Goal: Book appointment/travel/reservation

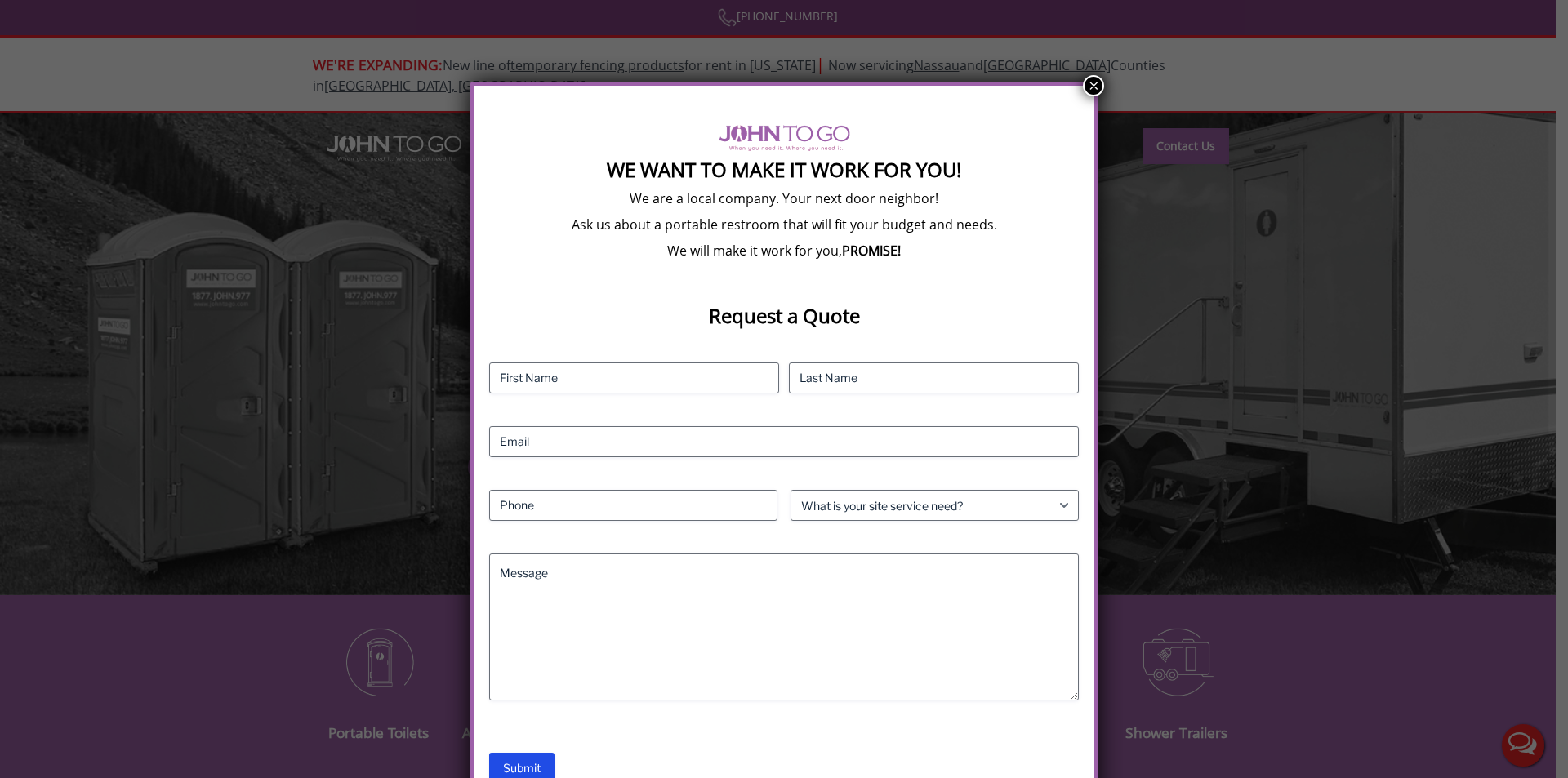
click at [1095, 85] on button "×" at bounding box center [1094, 86] width 22 height 22
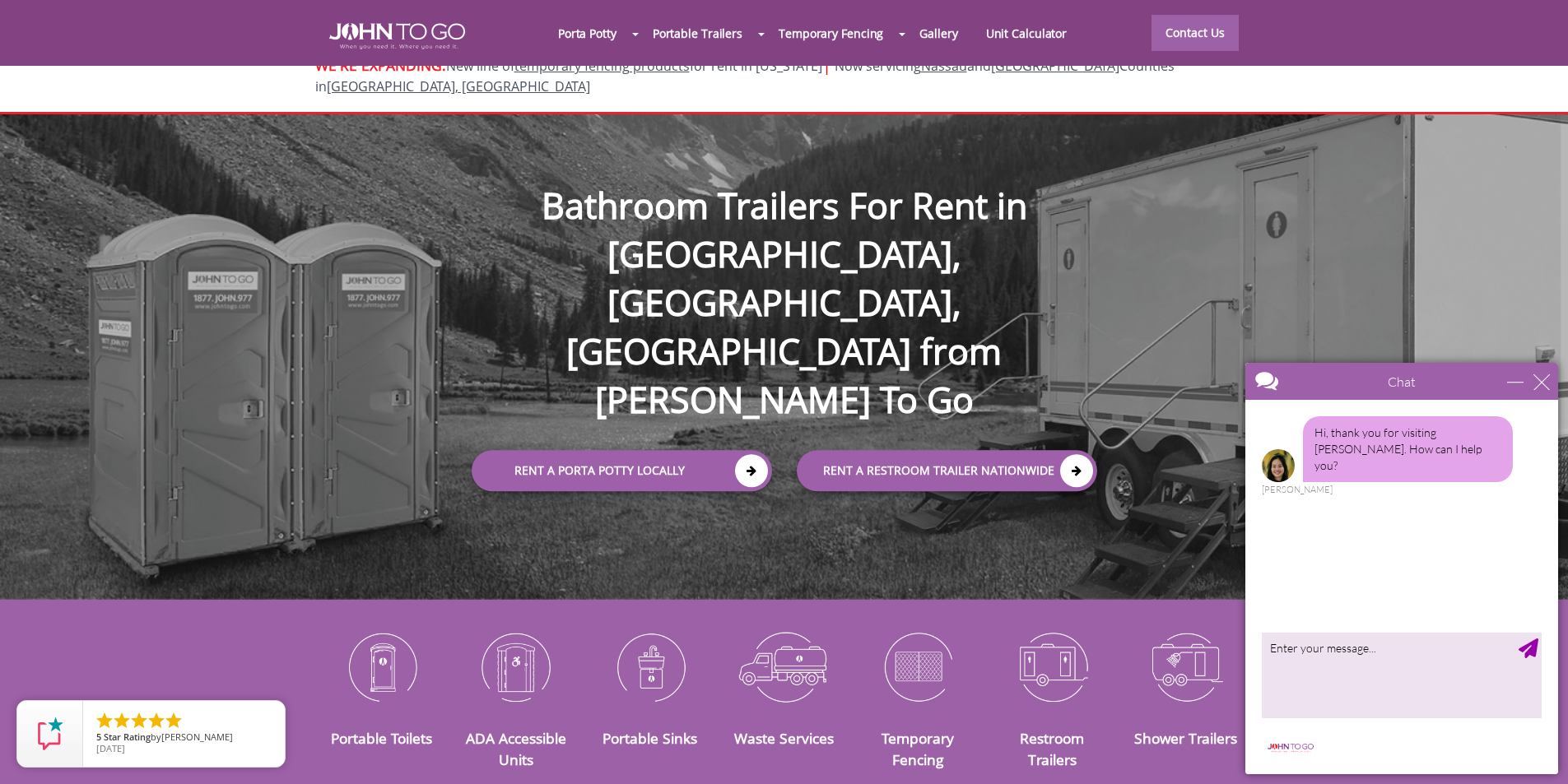
scroll to position [83, 0]
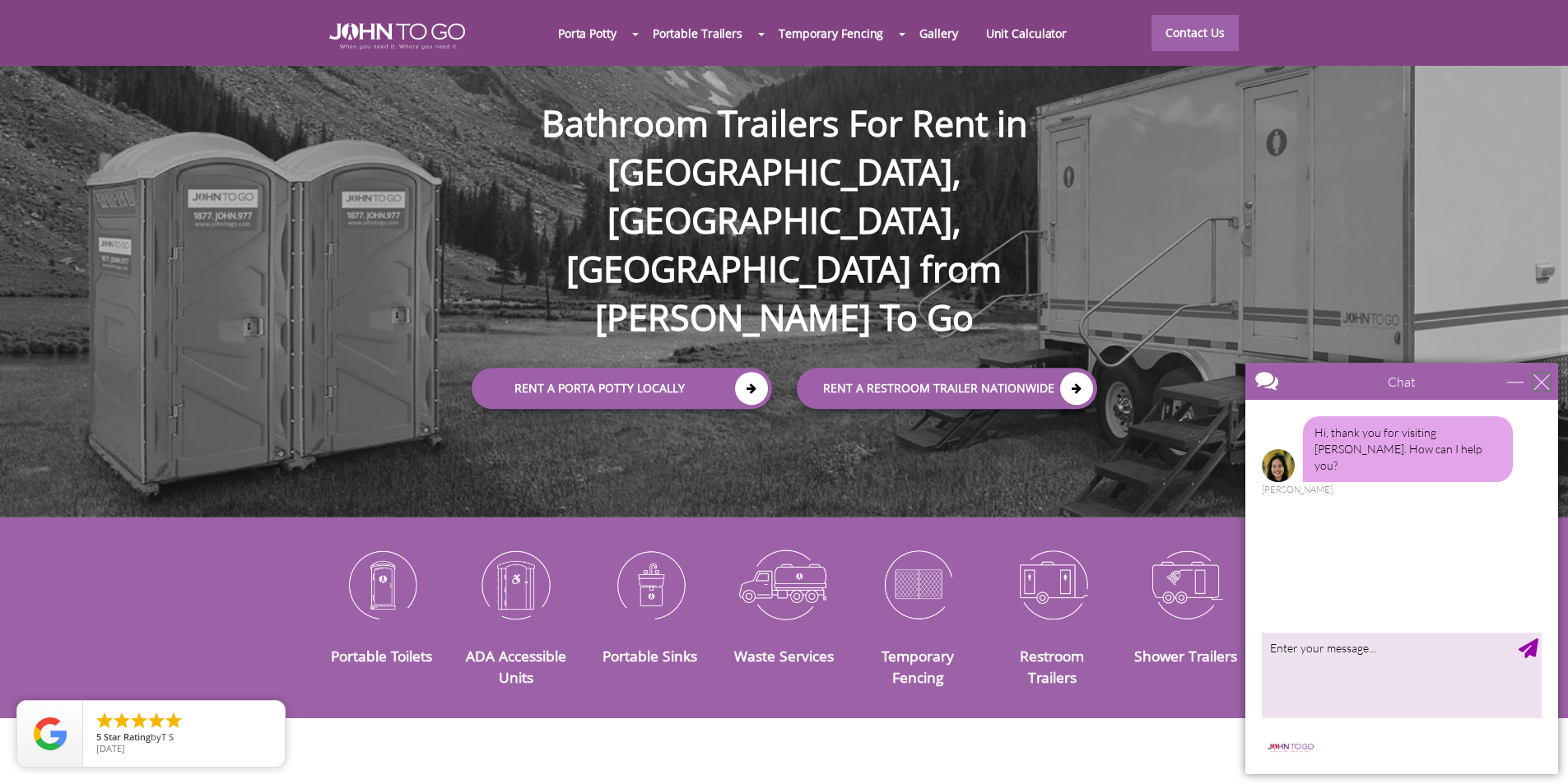
click at [1538, 382] on div "close" at bounding box center [1541, 382] width 17 height 17
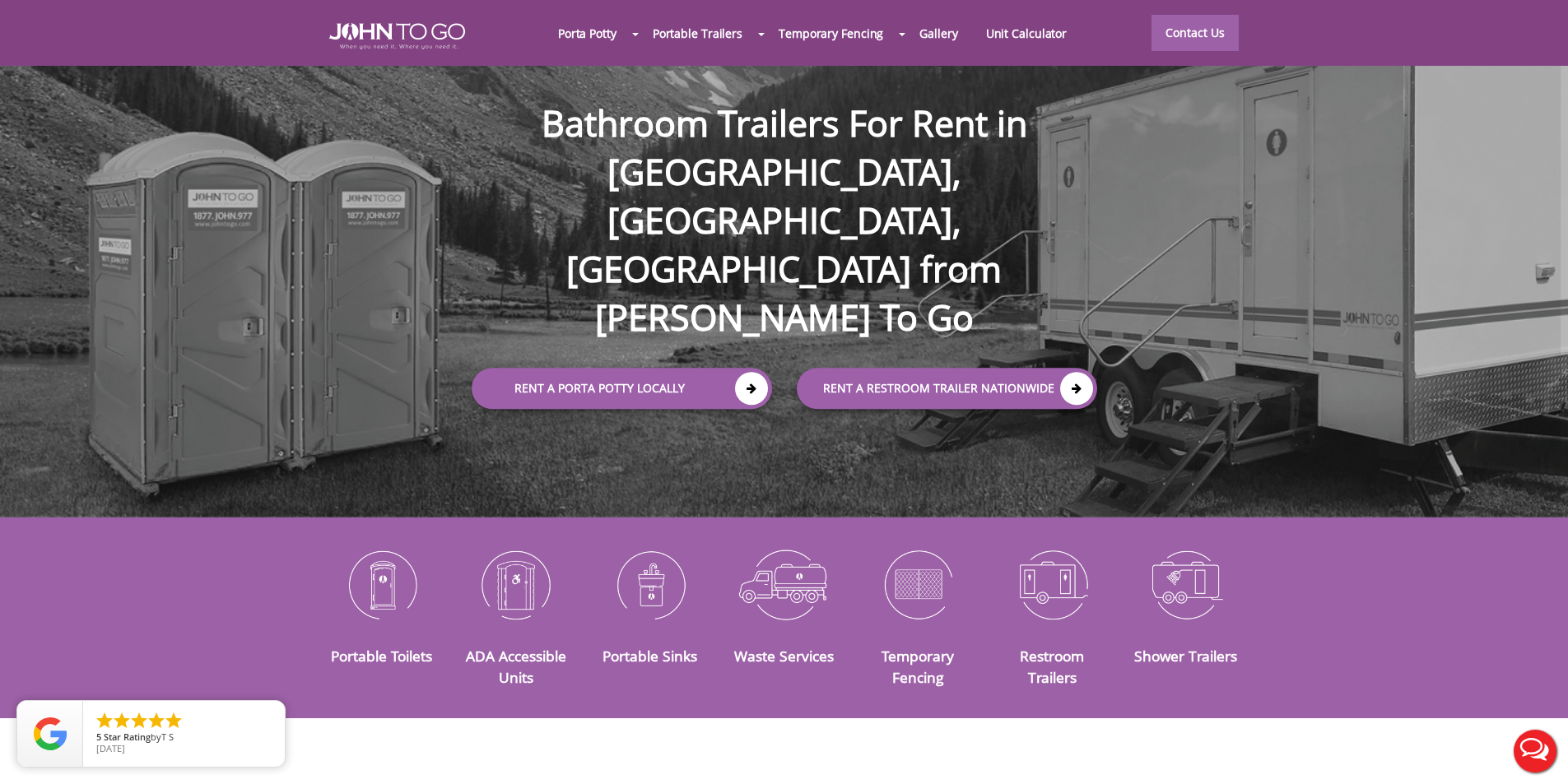
scroll to position [0, 0]
click at [756, 297] on div at bounding box center [784, 392] width 1568 height 784
click at [584, 369] on link "Rent a Porta Potty Locally" at bounding box center [622, 389] width 300 height 41
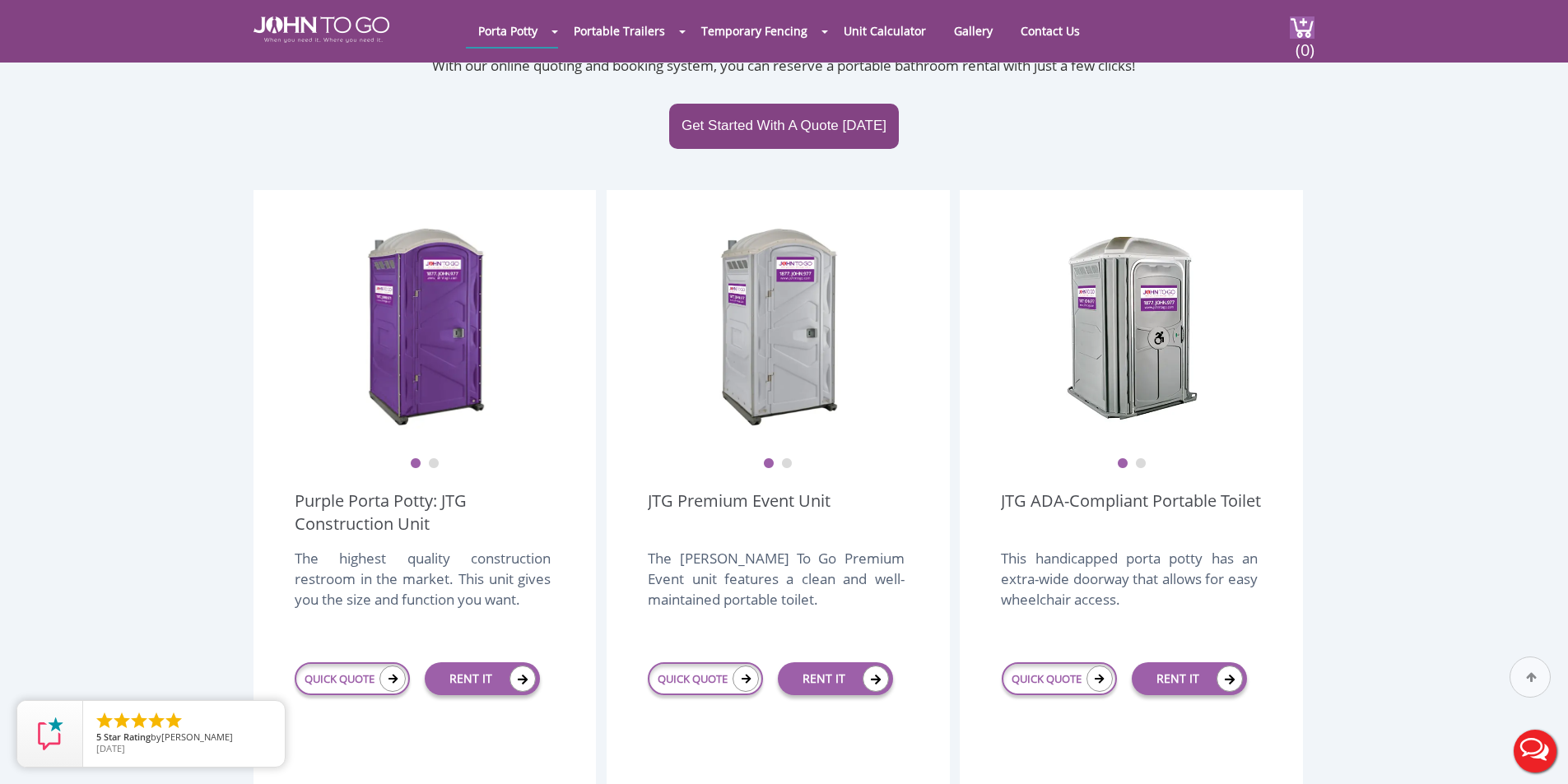
scroll to position [411, 0]
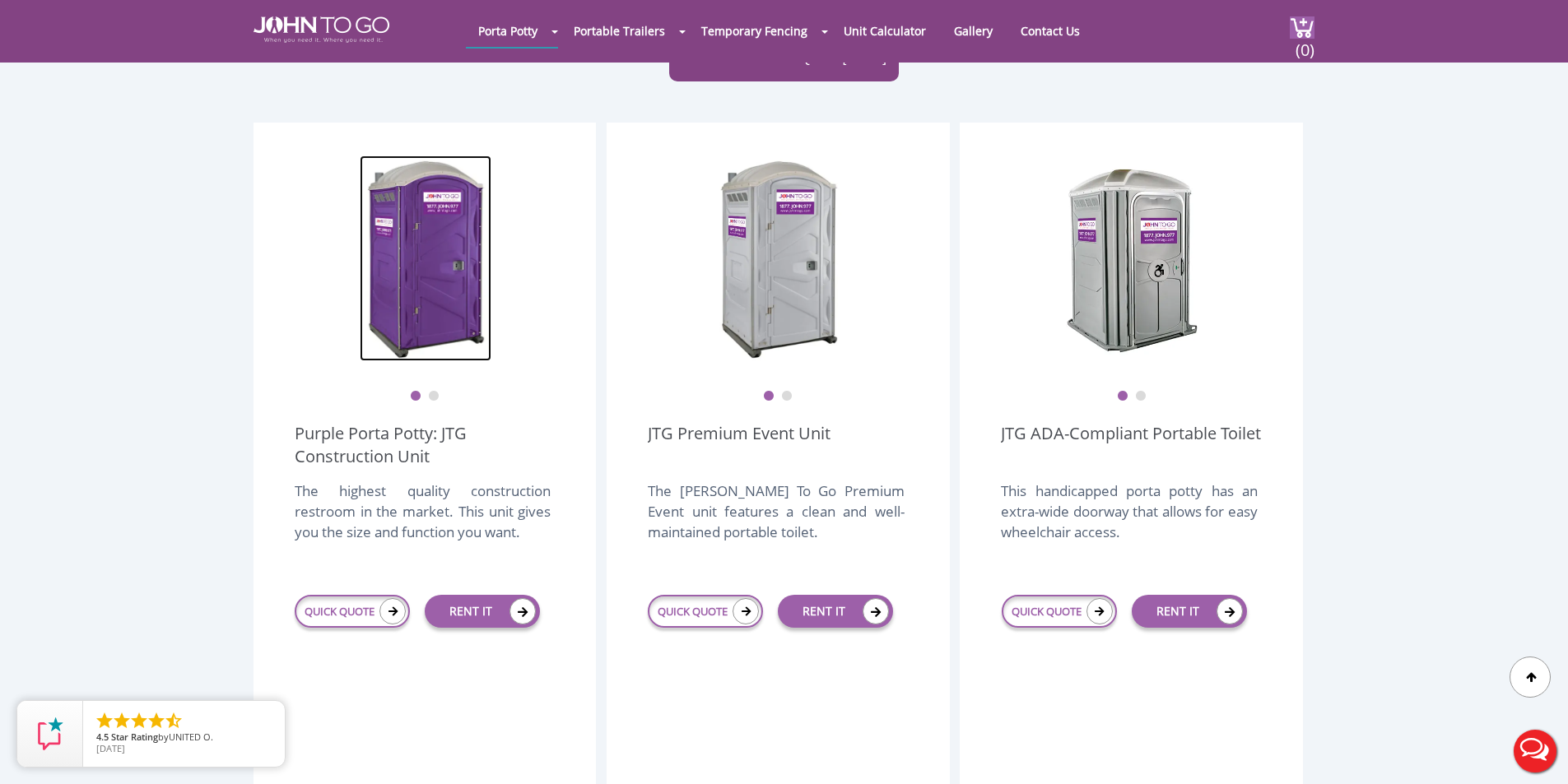
click at [438, 267] on img at bounding box center [426, 258] width 132 height 206
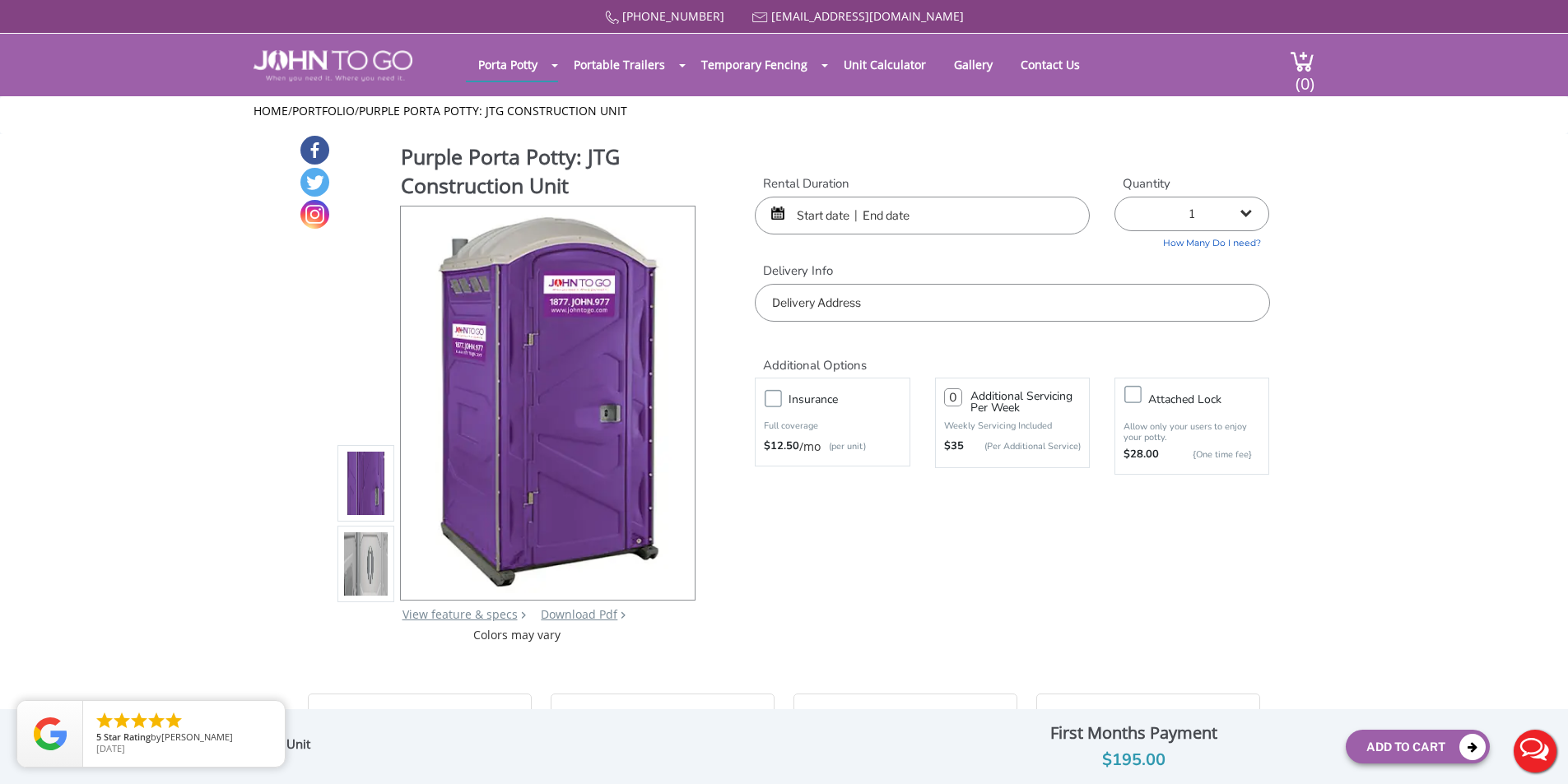
click at [901, 223] on input "text" at bounding box center [921, 215] width 335 height 38
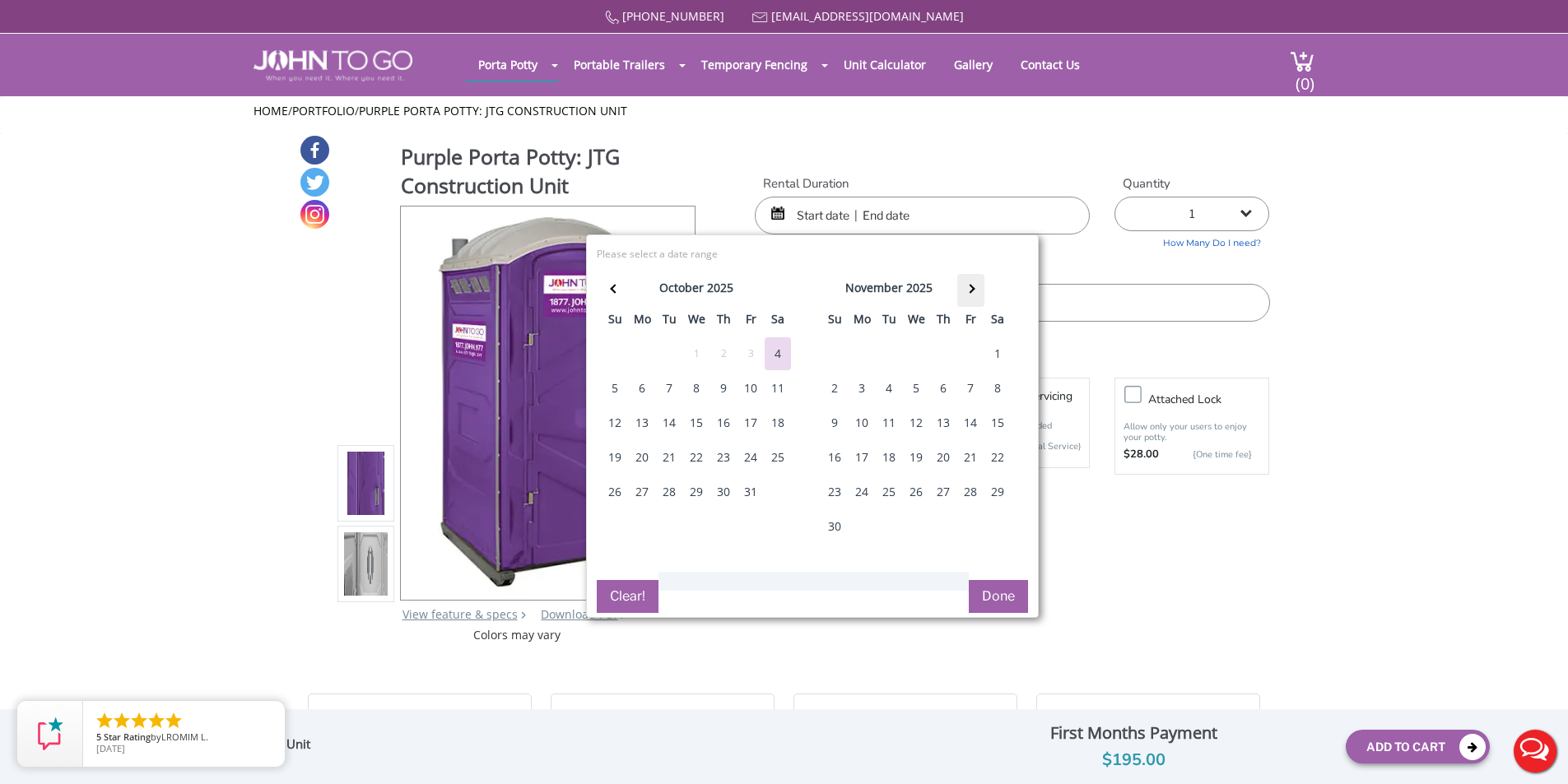
click at [971, 287] on span at bounding box center [970, 288] width 9 height 9
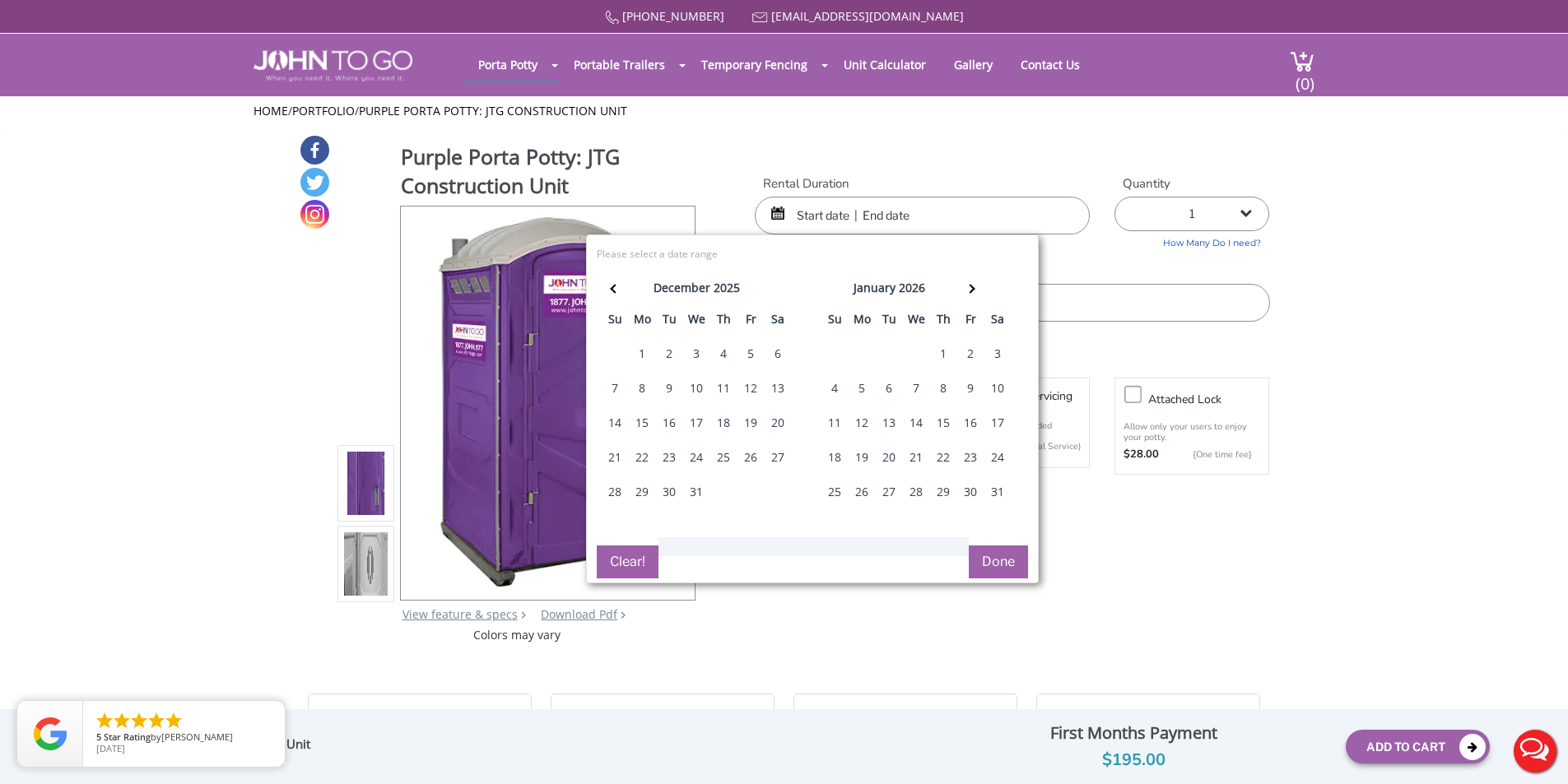
click at [781, 425] on div "20" at bounding box center [778, 422] width 27 height 33
click at [1002, 566] on button "Done" at bounding box center [998, 561] width 59 height 33
type input "0"
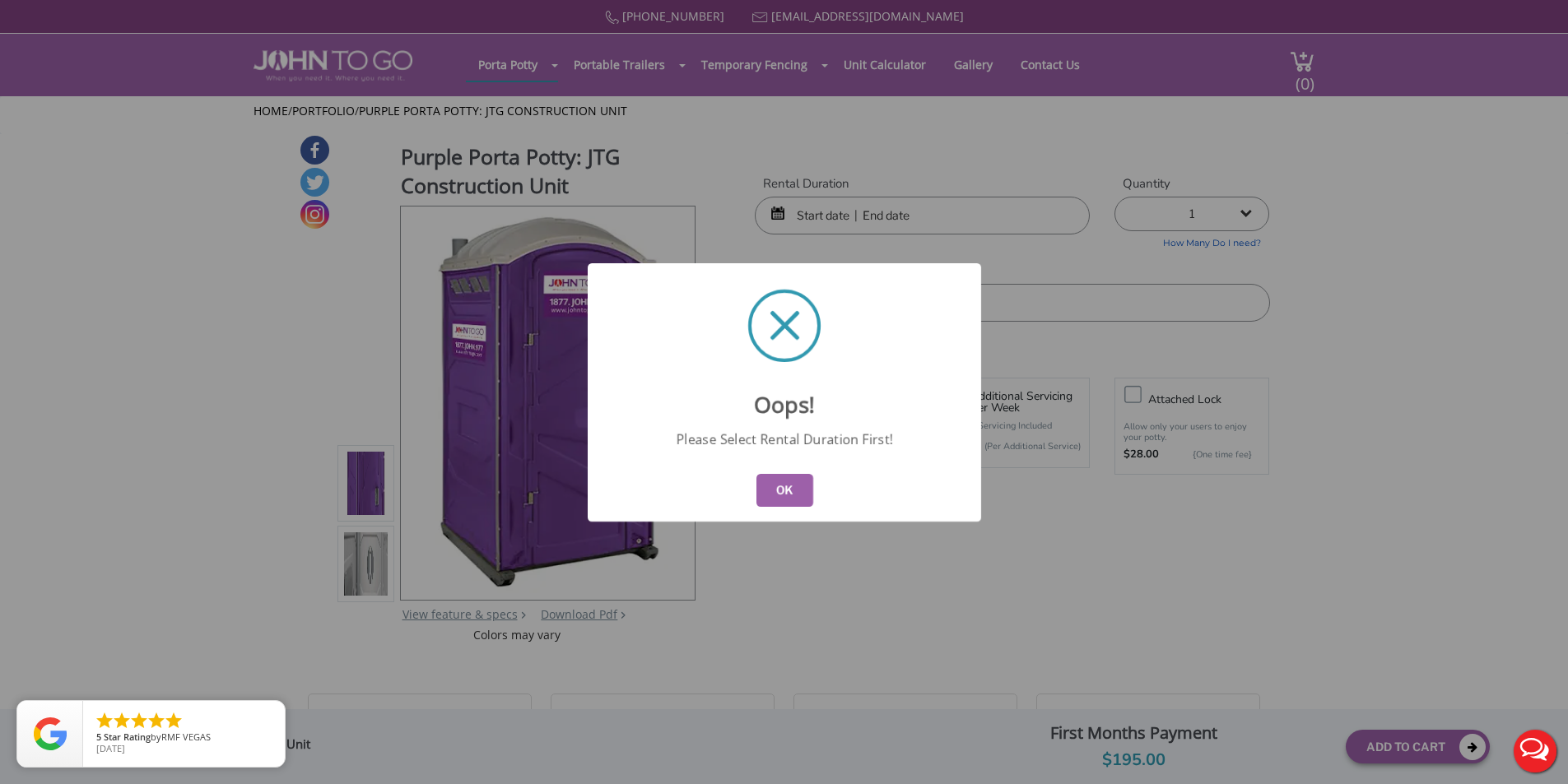
click at [773, 485] on button "OK" at bounding box center [784, 490] width 57 height 33
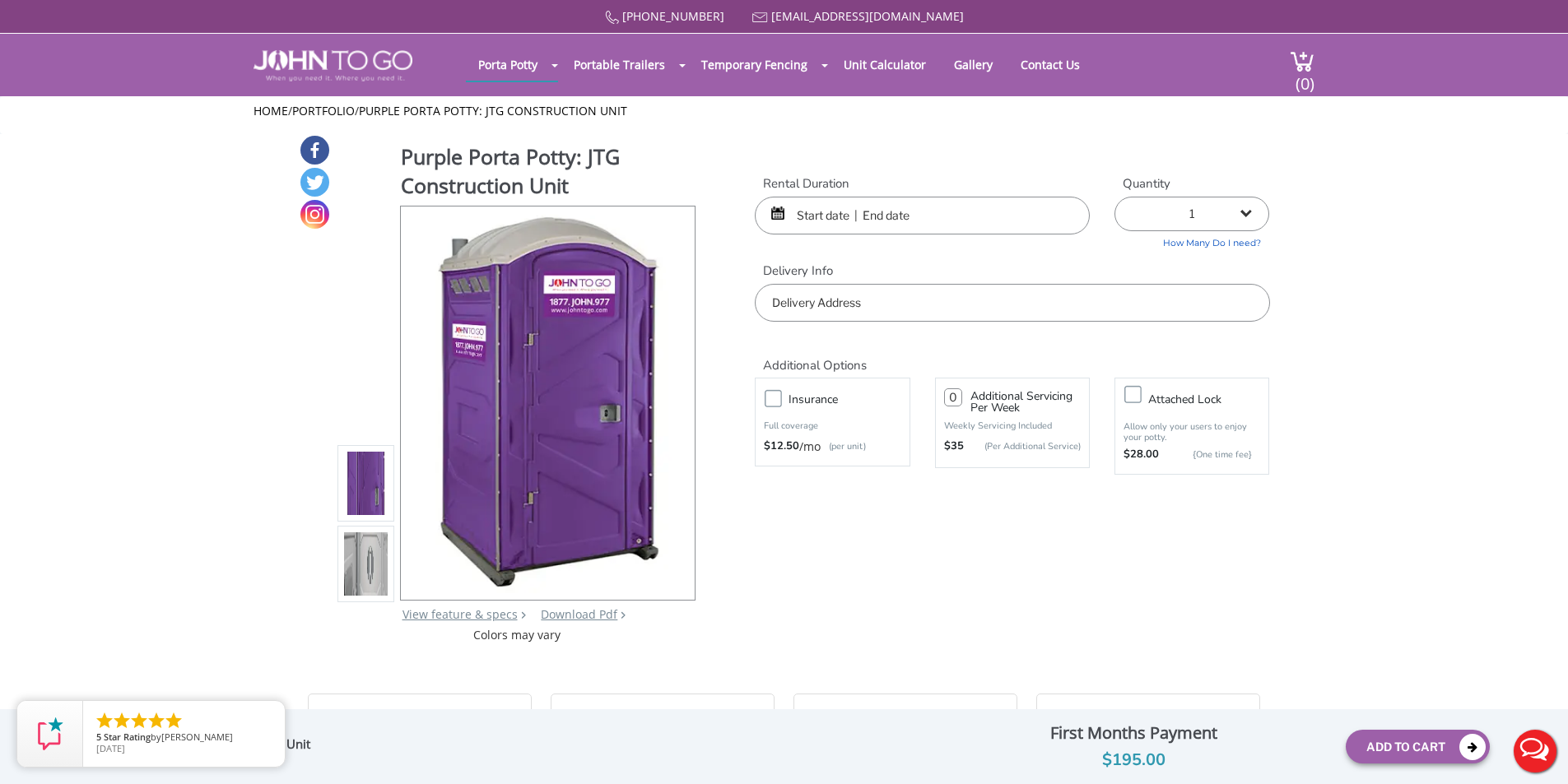
click at [891, 197] on input "text" at bounding box center [921, 215] width 335 height 38
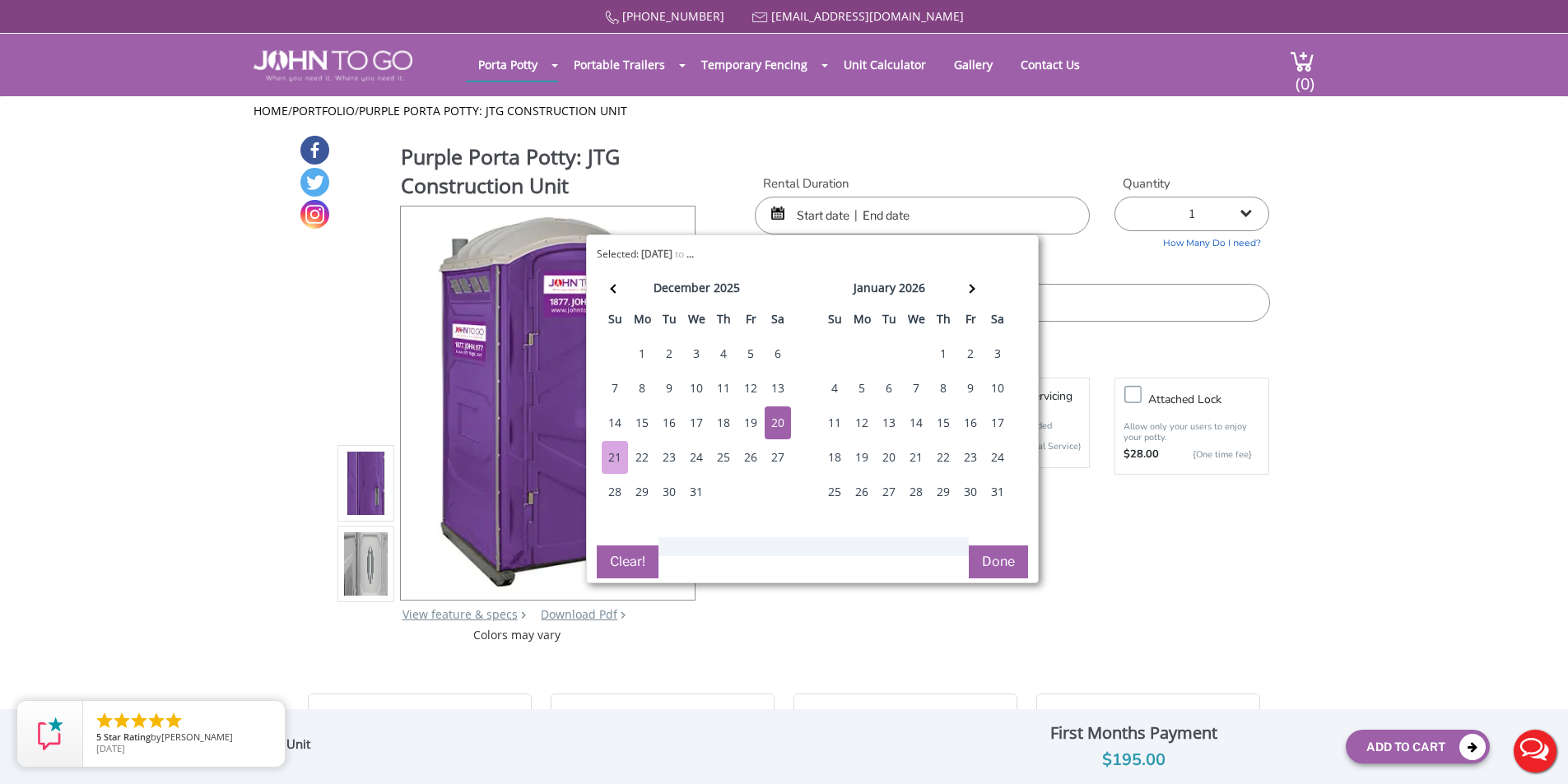
click at [623, 464] on div "21" at bounding box center [615, 457] width 27 height 33
type input "12/20/2025 to 12/21/2025"
click at [1016, 560] on button "Done" at bounding box center [998, 561] width 59 height 33
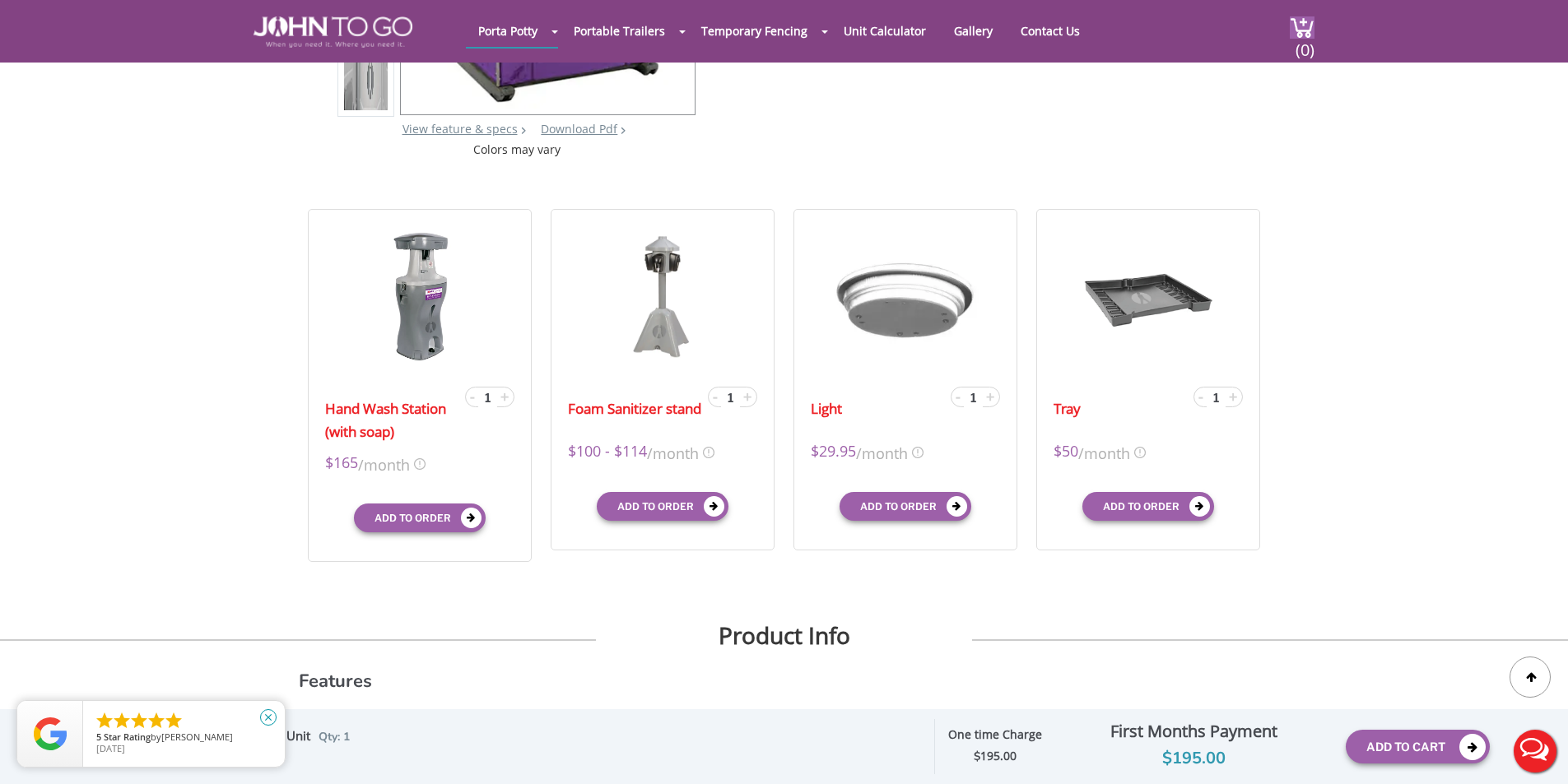
scroll to position [164, 0]
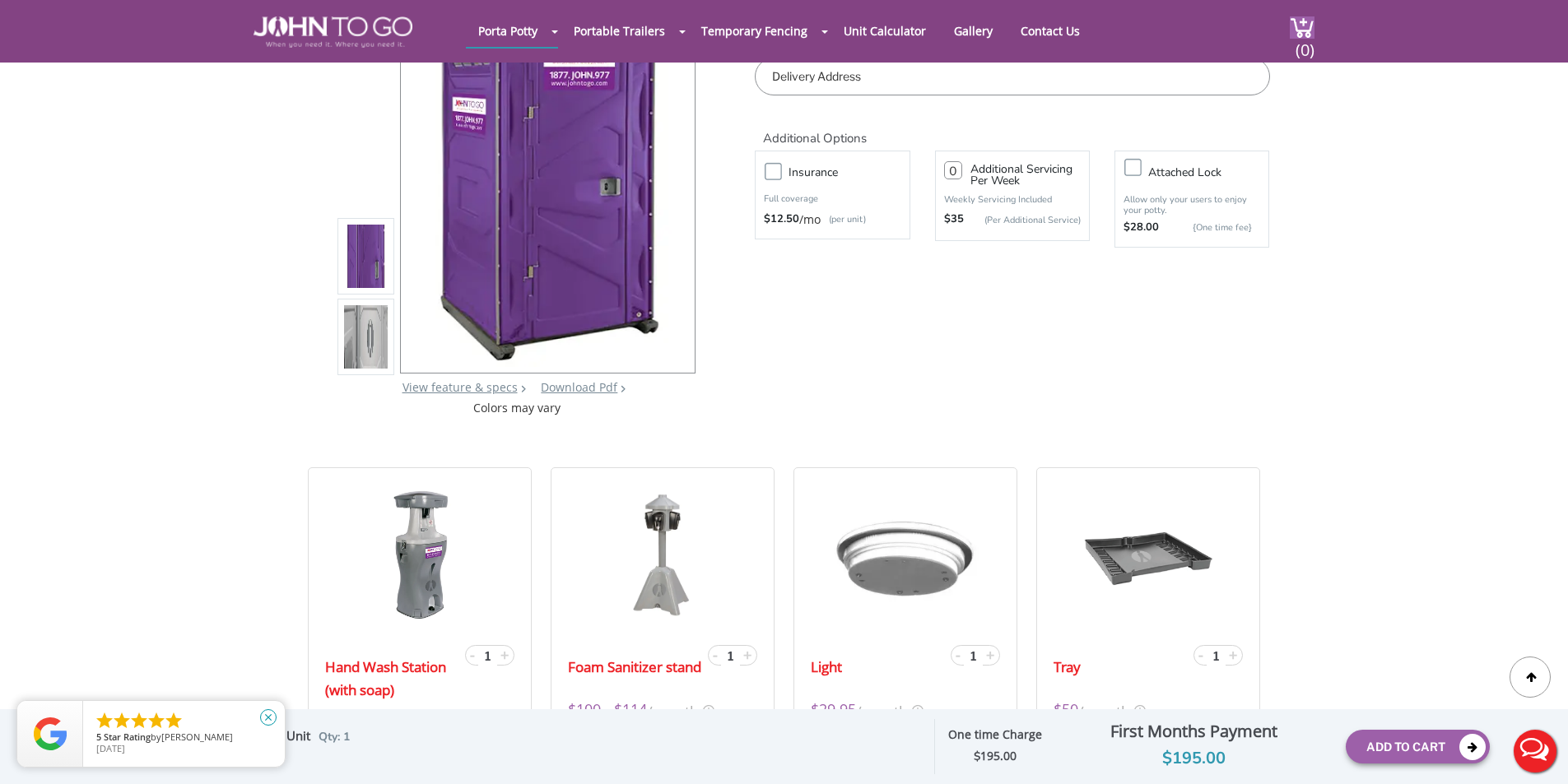
click at [269, 713] on icon "close" at bounding box center [269, 717] width 17 height 17
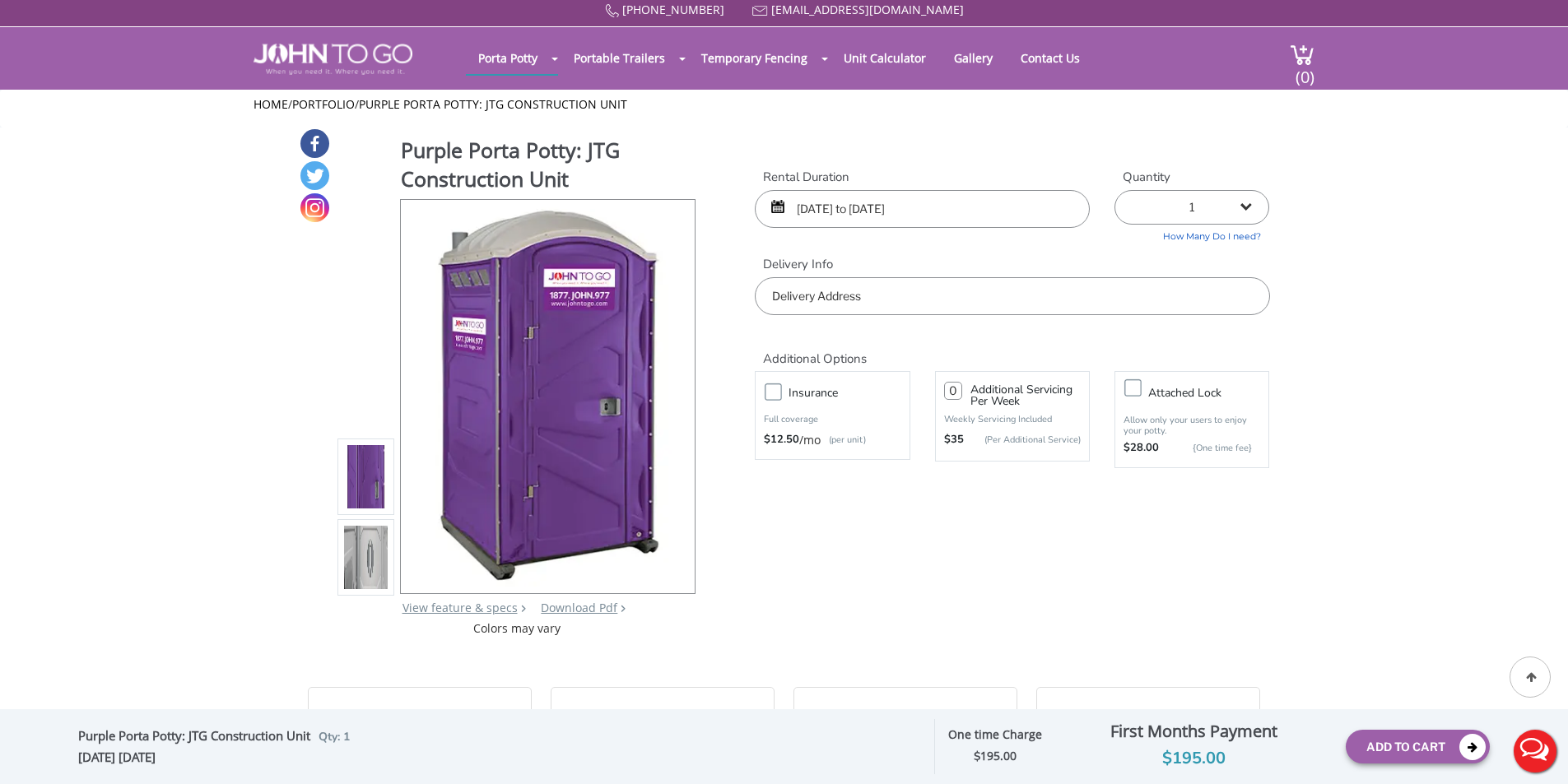
scroll to position [0, 0]
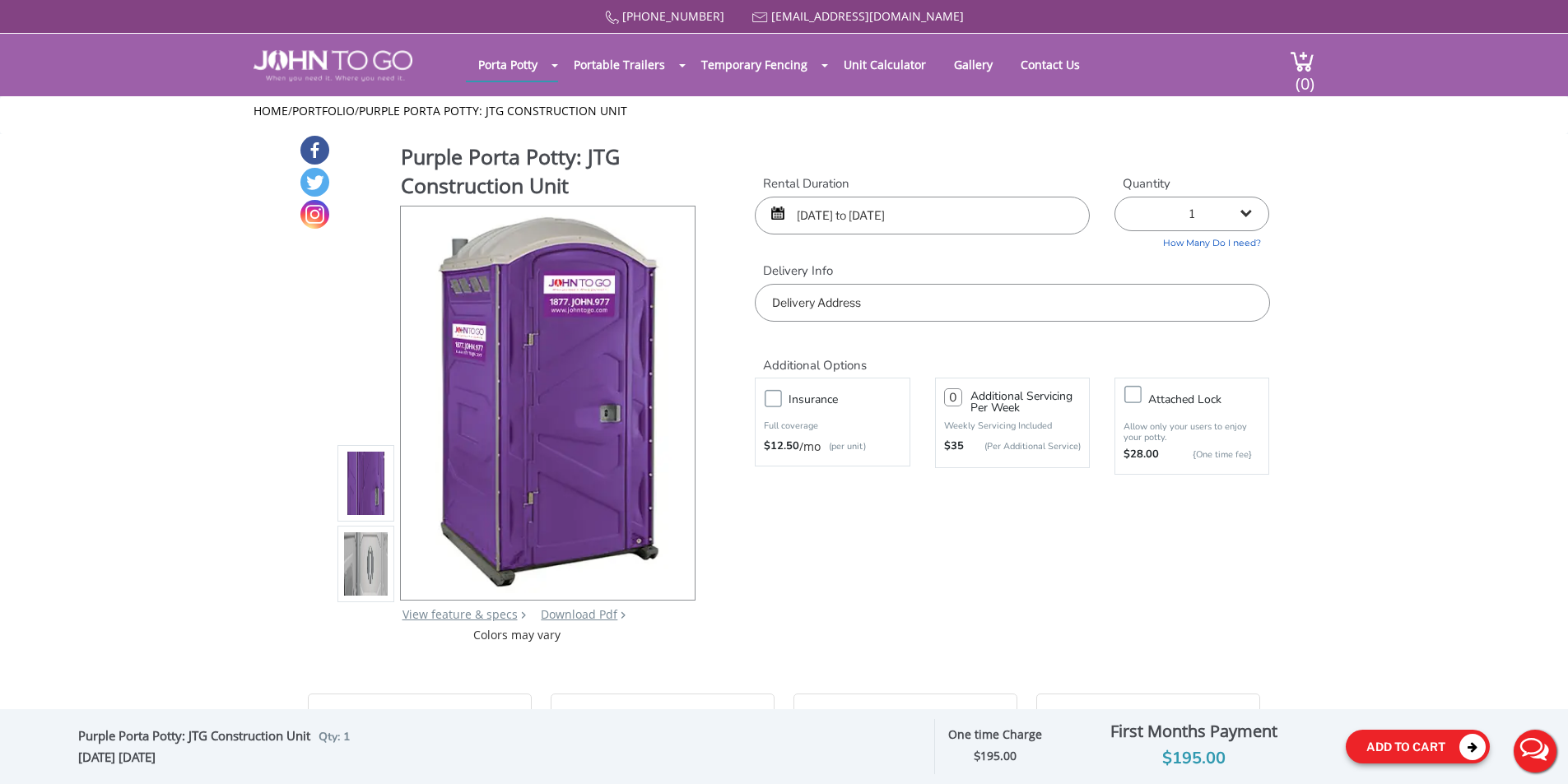
click at [1408, 746] on button "Add To Cart" at bounding box center [1417, 746] width 144 height 33
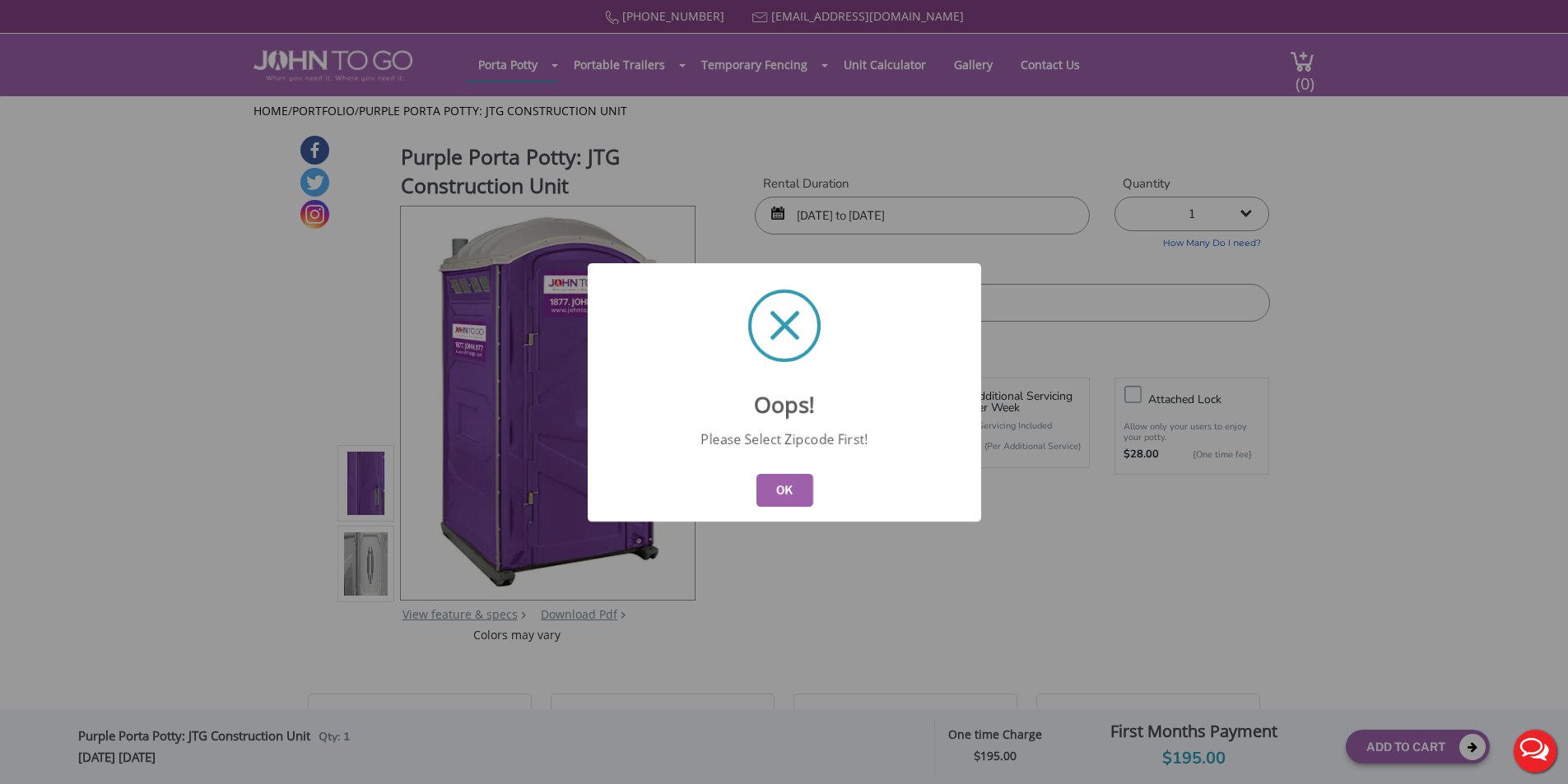
click at [768, 495] on button "OK" at bounding box center [784, 490] width 57 height 33
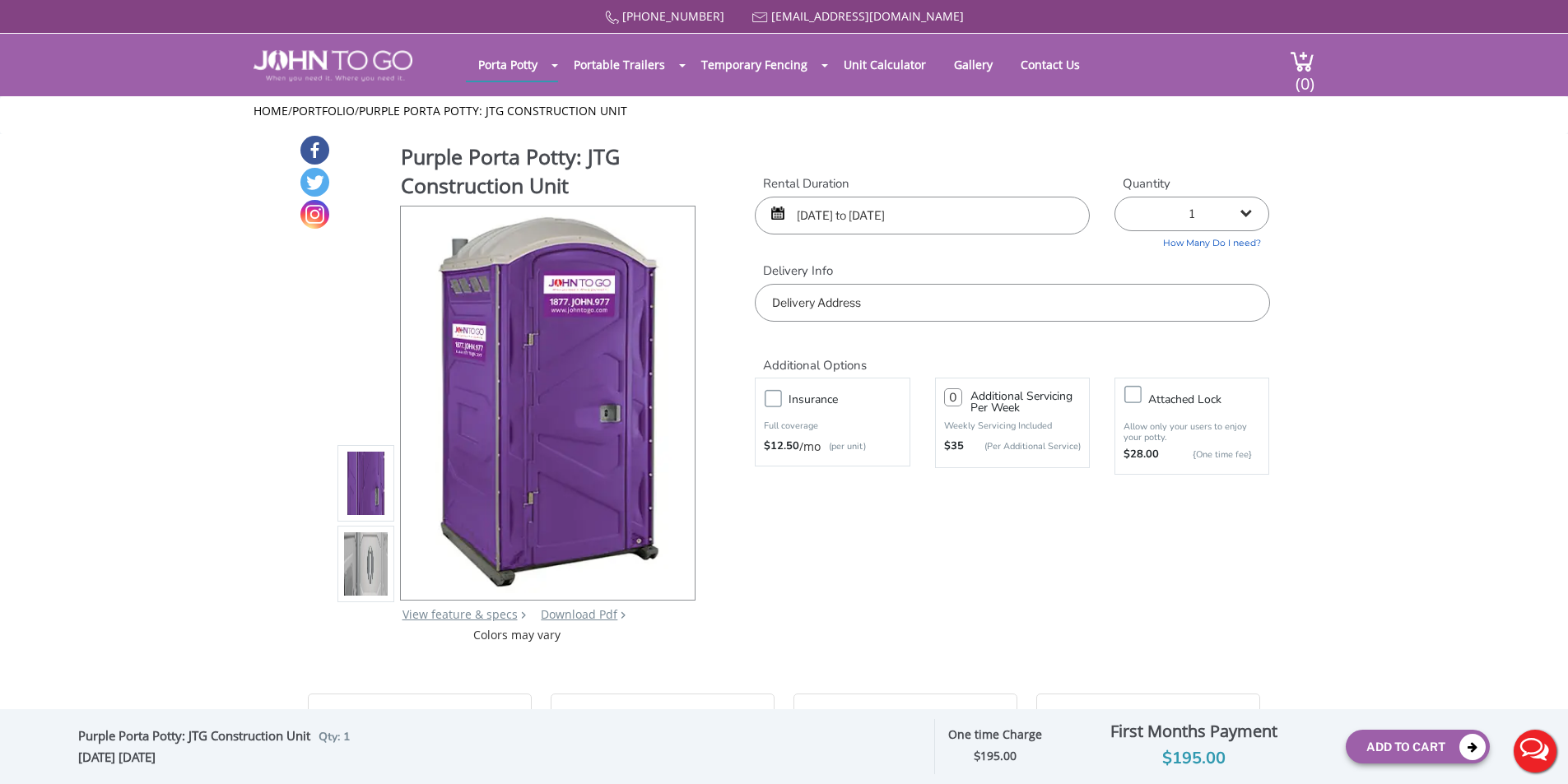
click at [948, 300] on input "text" at bounding box center [1011, 302] width 514 height 38
drag, startPoint x: 946, startPoint y: 300, endPoint x: 935, endPoint y: 304, distance: 11.7
click at [943, 301] on input "text" at bounding box center [1011, 302] width 514 height 38
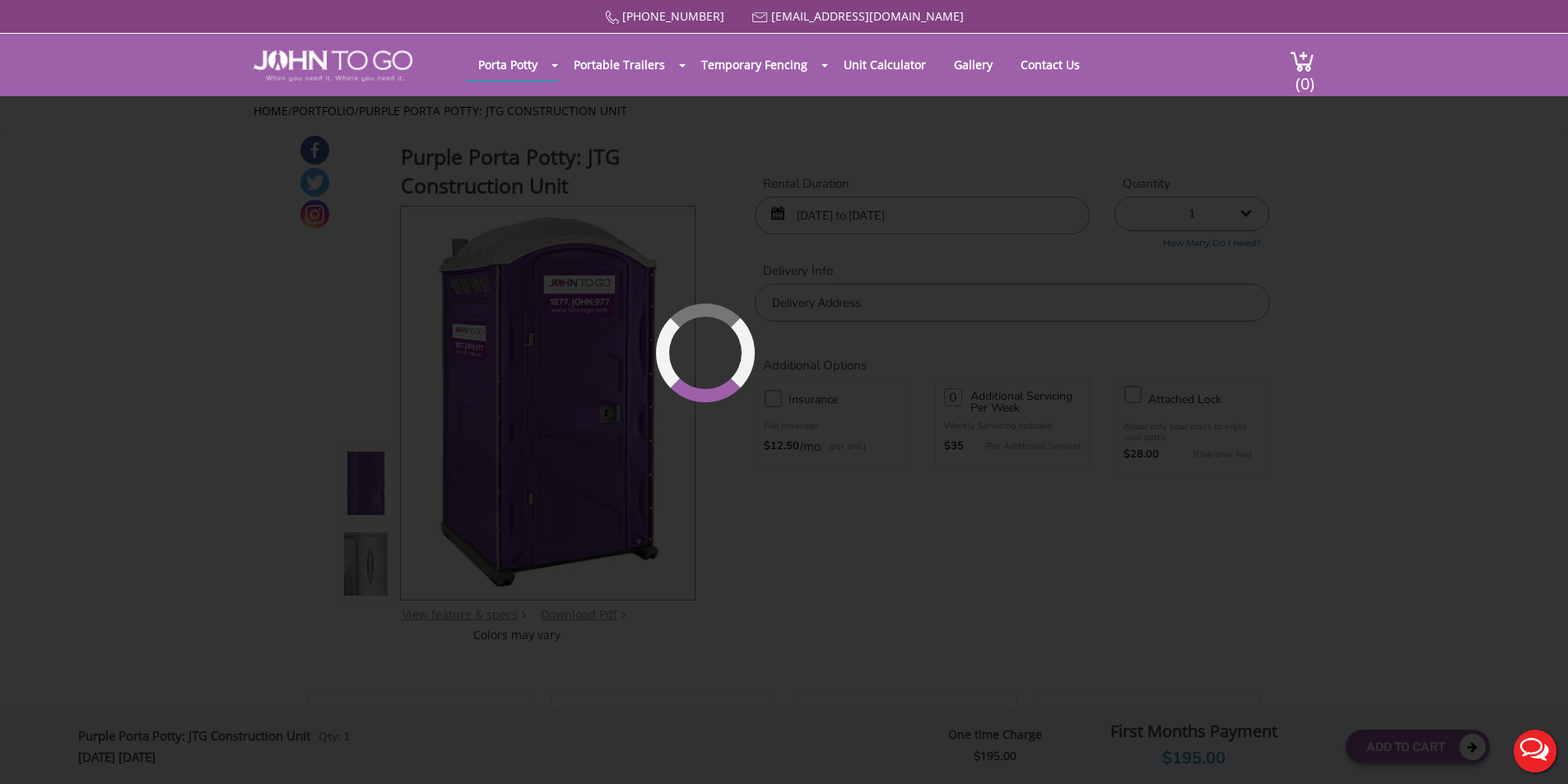
drag, startPoint x: 1259, startPoint y: 188, endPoint x: 1252, endPoint y: 206, distance: 19.3
click at [1261, 197] on div "877 564 6977 info@johntogo.com Porta Potty Portable Toilets ADA Accessible Unit…" at bounding box center [784, 402] width 1568 height 805
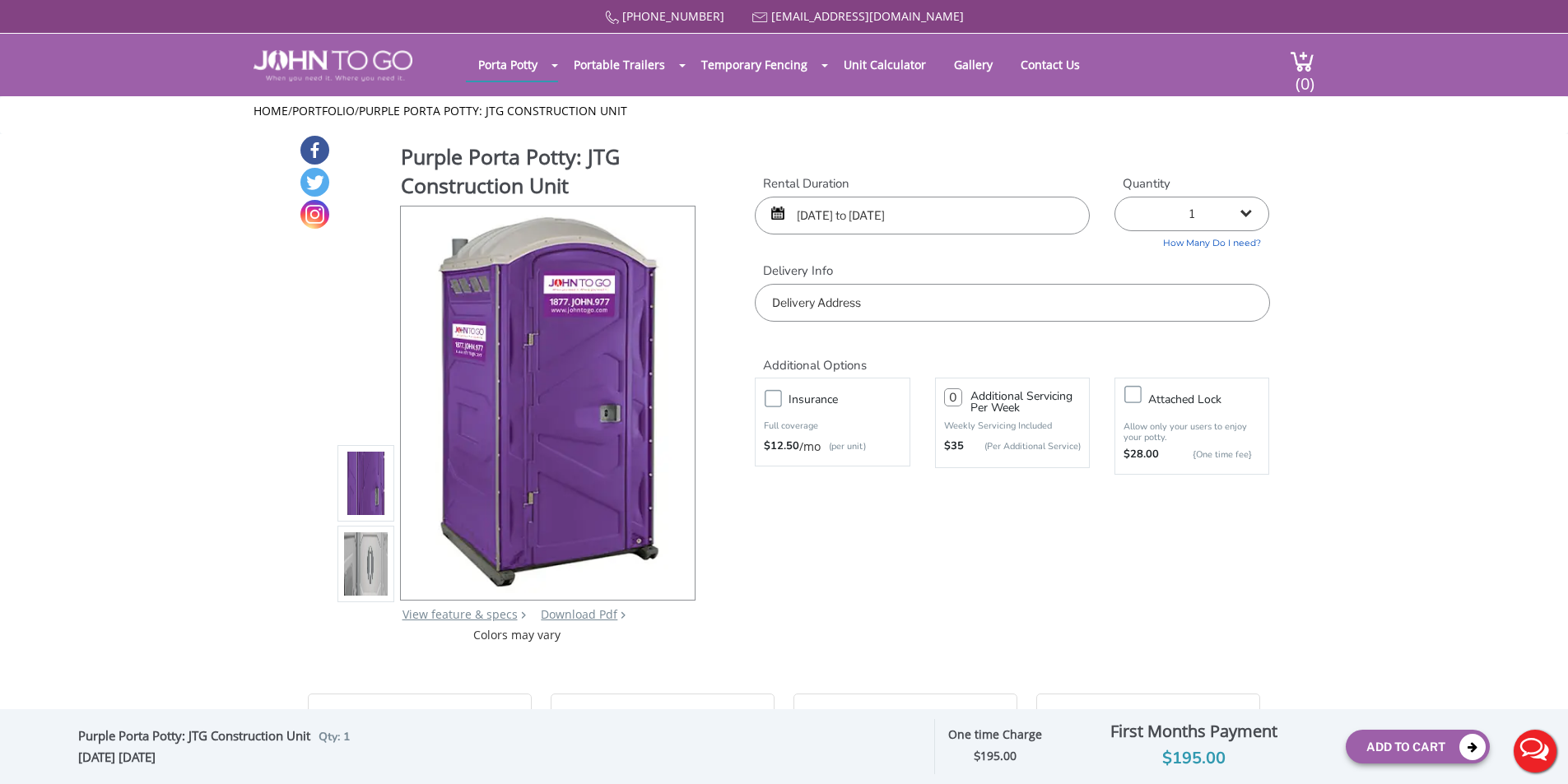
click at [1239, 216] on select "1 2 (5% discount) 3 (8% discount) 4 (10% discount) 5 (12% discount) 6 (12% disc…" at bounding box center [1191, 214] width 154 height 34
click at [1114, 197] on select "1 2 (5% discount) 3 (8% discount) 4 (10% discount) 5 (12% discount) 6 (12% disc…" at bounding box center [1191, 214] width 154 height 34
click at [1188, 209] on select "1 2 (5% discount) 3 (8% discount) 4 (10% discount) 5 (12% discount) 6 (12% disc…" at bounding box center [1191, 214] width 154 height 34
select select "1"
click at [1114, 197] on select "1 2 (5% discount) 3 (8% discount) 4 (10% discount) 5 (12% discount) 6 (12% disc…" at bounding box center [1191, 214] width 154 height 34
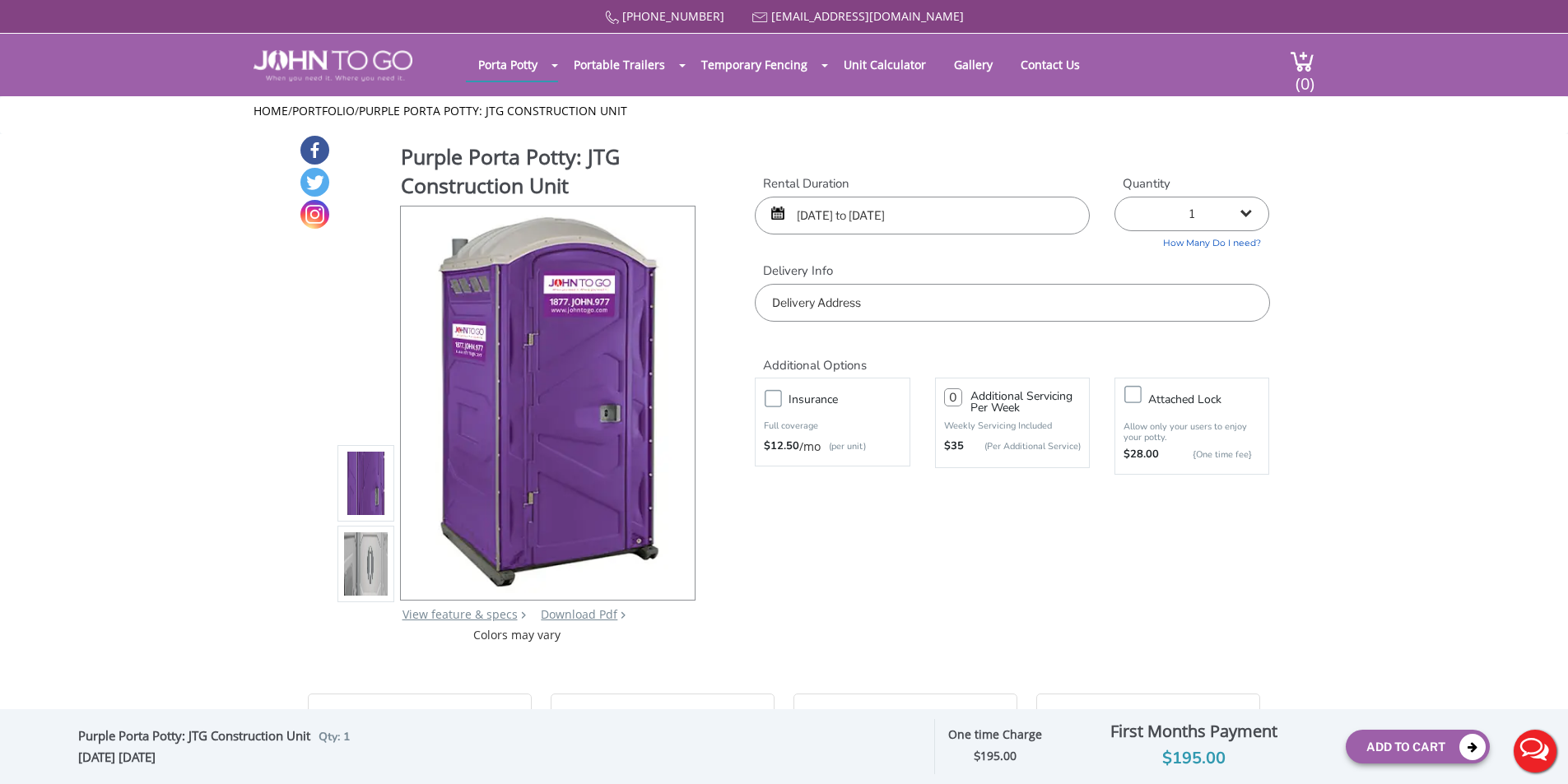
click at [980, 222] on input "12/20/2025 to 12/21/2025" at bounding box center [921, 215] width 335 height 38
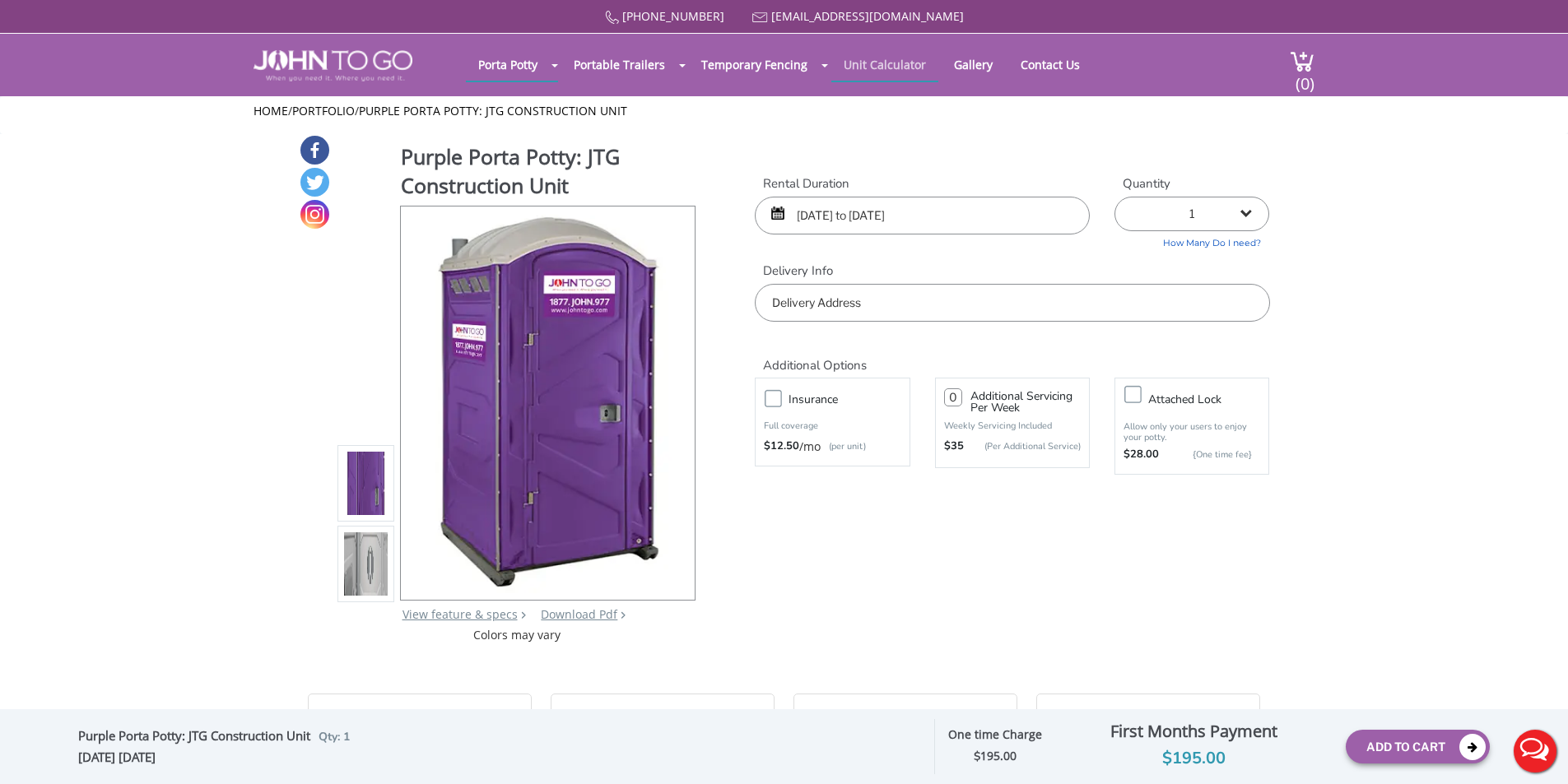
click at [870, 73] on link "Unit Calculator" at bounding box center [885, 64] width 107 height 32
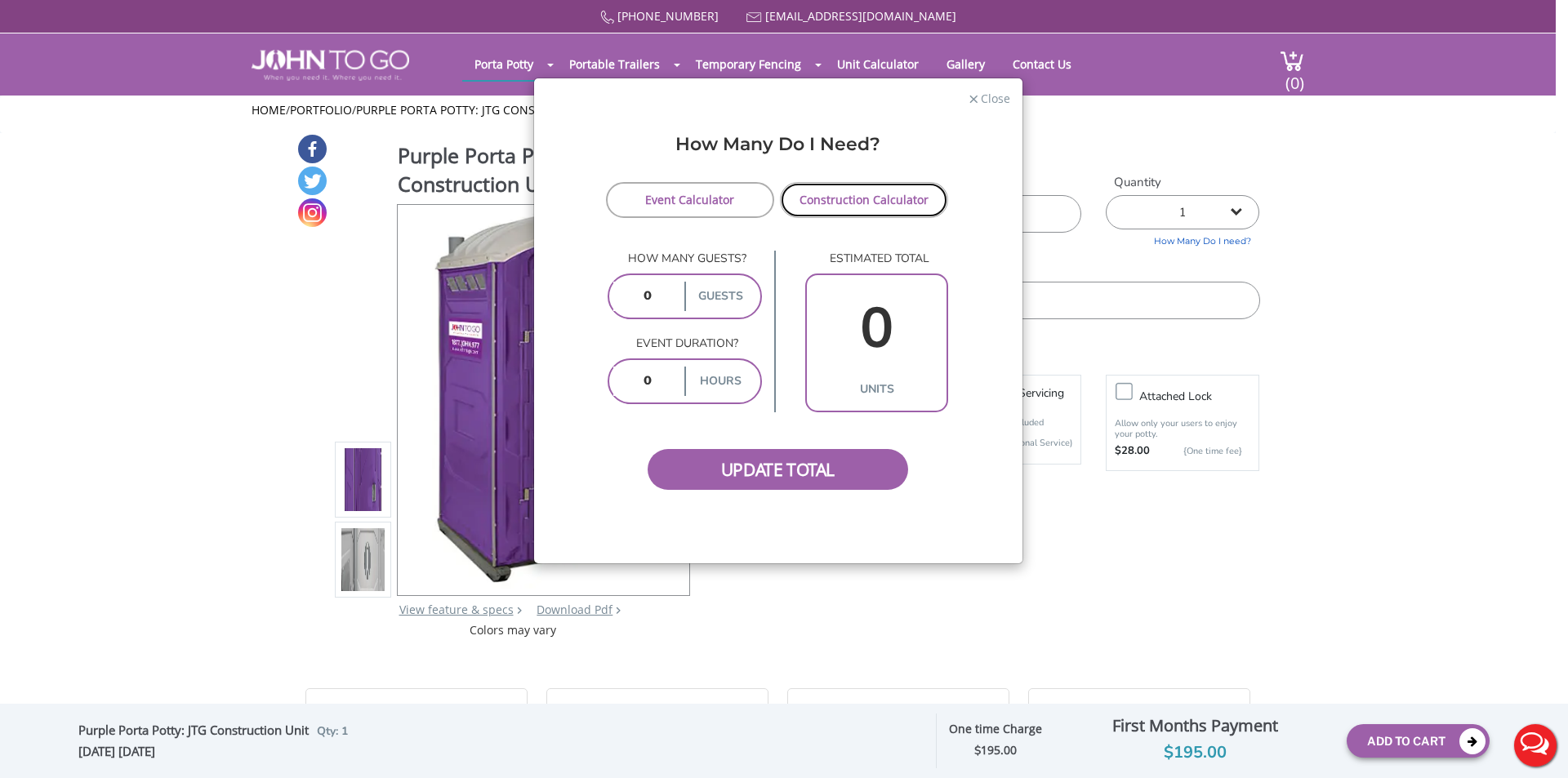
click at [821, 198] on link "Construction Calculator" at bounding box center [864, 199] width 169 height 36
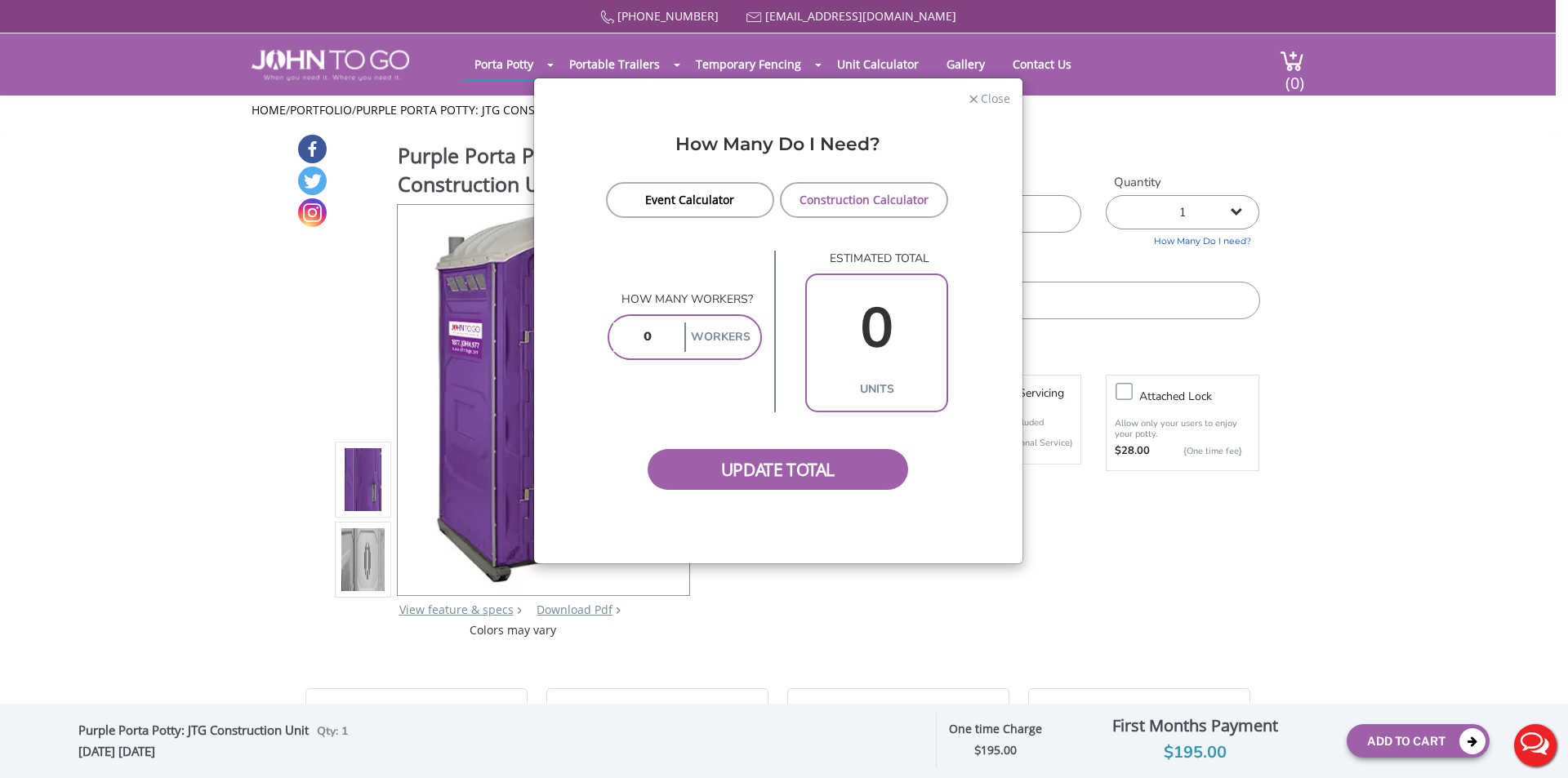
click at [663, 173] on div "How Many Do I Need?" at bounding box center [778, 156] width 464 height 50
click at [663, 185] on link "Event Calculator" at bounding box center [690, 199] width 169 height 36
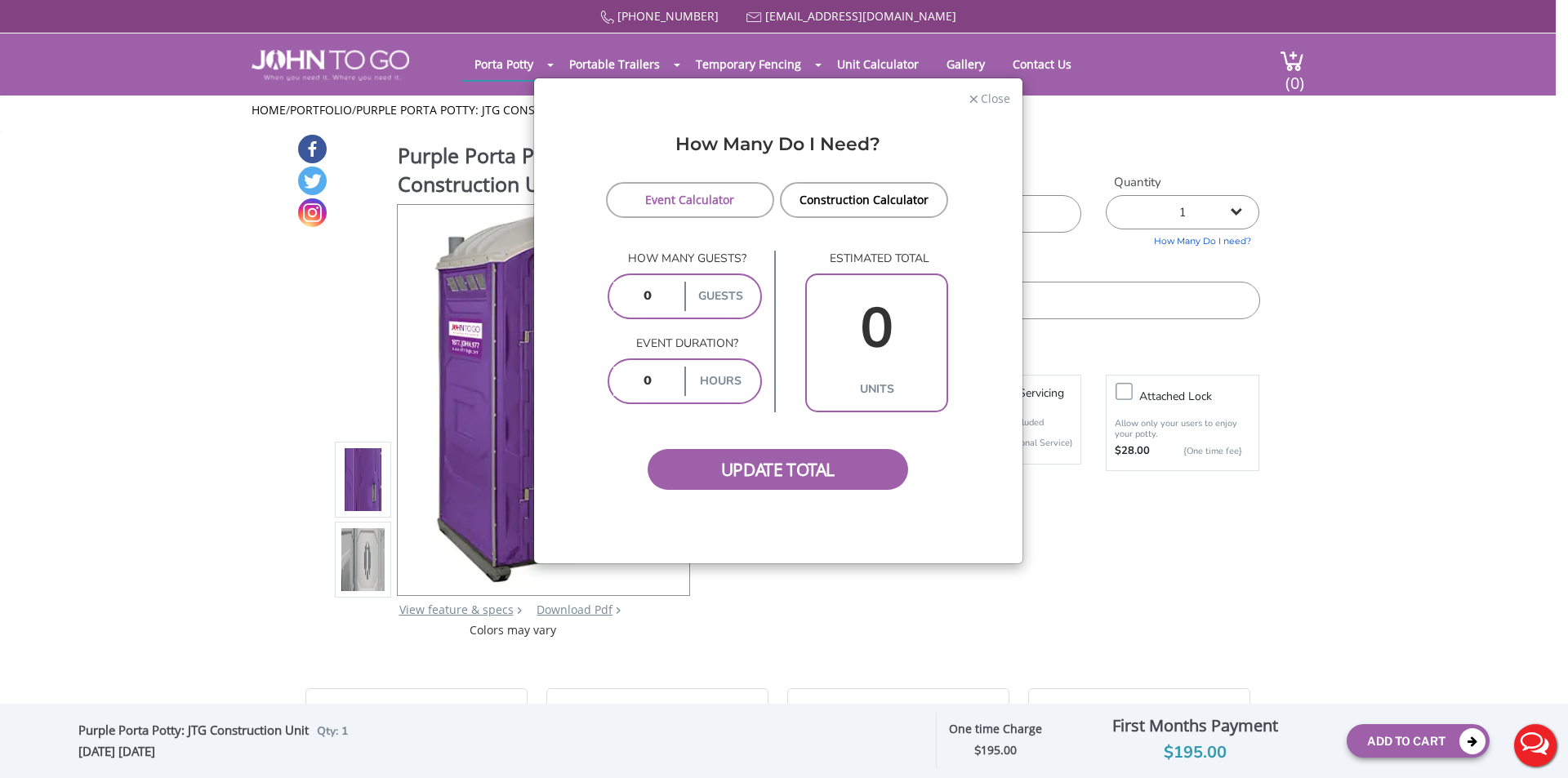
click at [634, 380] on input "number" at bounding box center [647, 382] width 68 height 30
click at [999, 97] on span "Close" at bounding box center [993, 96] width 31 height 16
